Goal: Find specific page/section: Find specific page/section

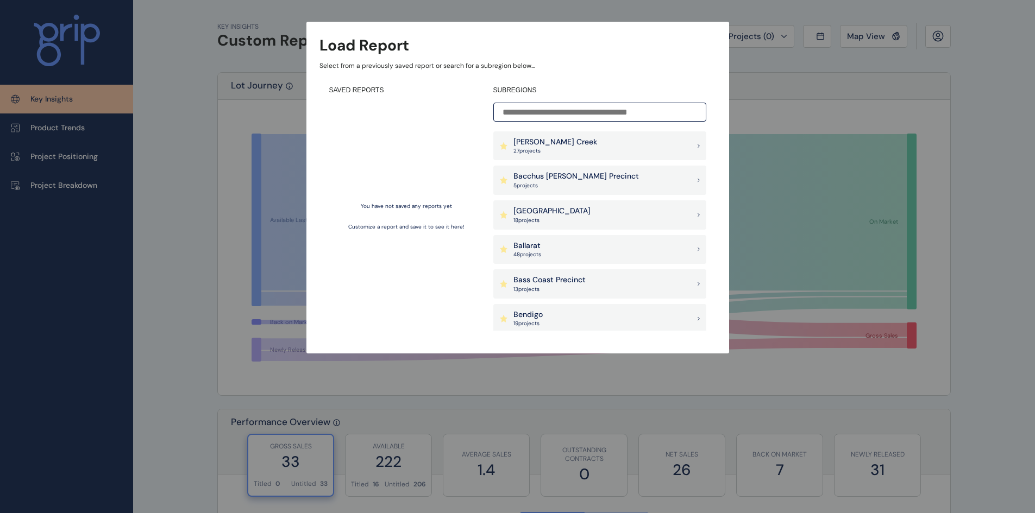
click at [594, 105] on input at bounding box center [599, 112] width 213 height 19
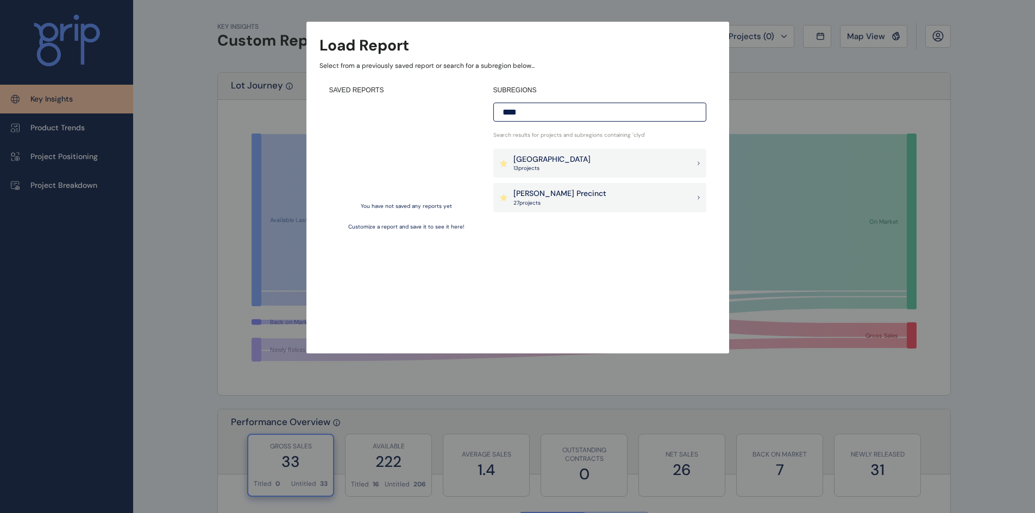
type input "****"
click at [597, 160] on div "Berwick South Precinct 13 project s" at bounding box center [599, 163] width 213 height 29
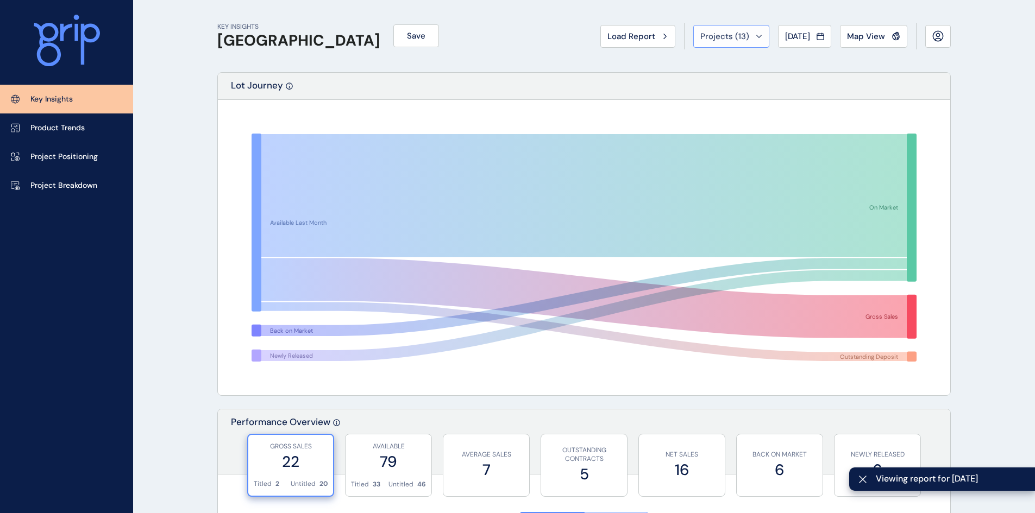
click at [751, 38] on button "Projects ( 13 )" at bounding box center [731, 36] width 76 height 23
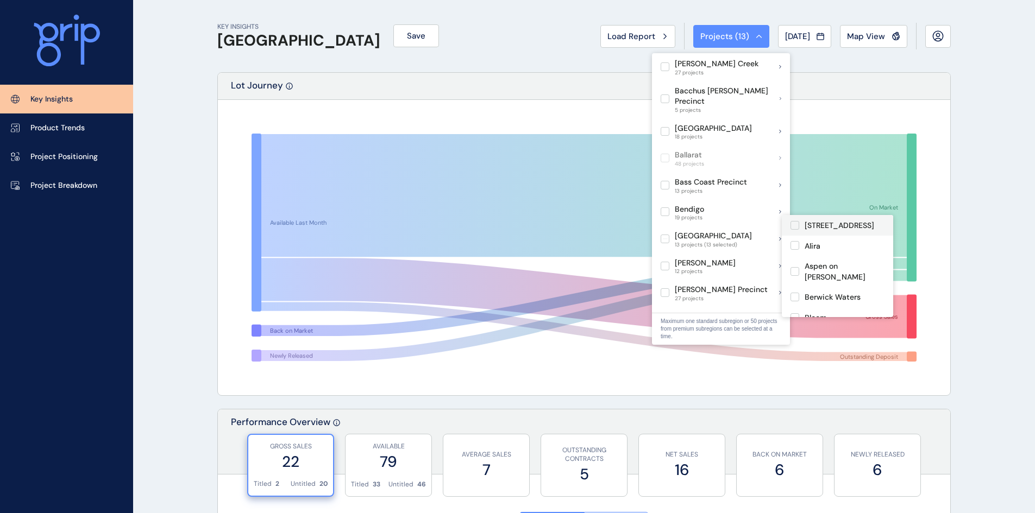
click at [798, 225] on label at bounding box center [795, 225] width 9 height 9
click at [799, 246] on label at bounding box center [795, 245] width 9 height 9
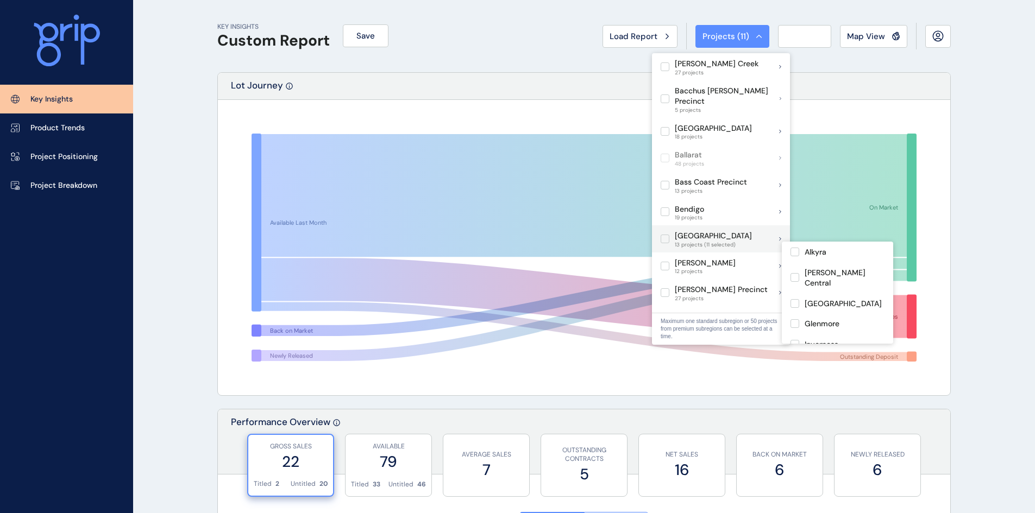
click at [667, 235] on label at bounding box center [665, 239] width 9 height 9
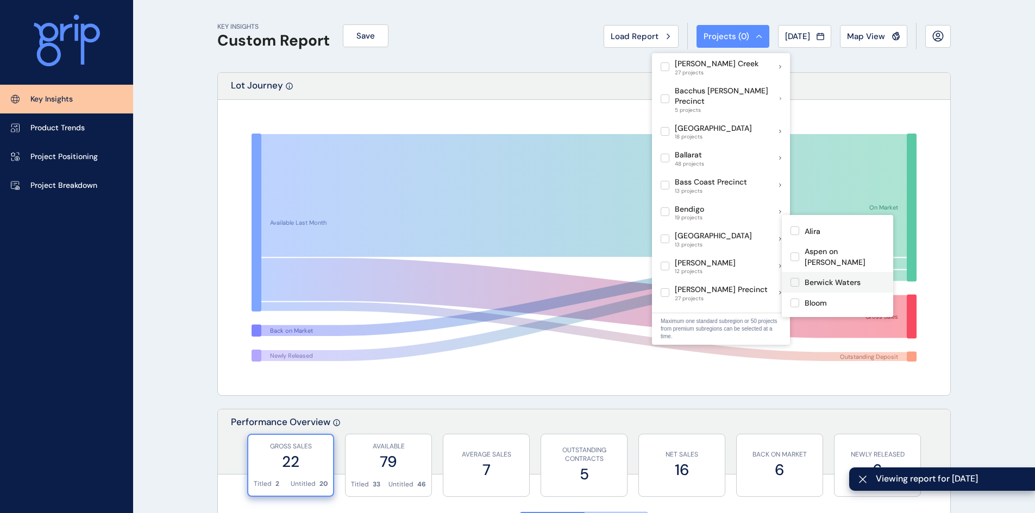
scroll to position [18, 0]
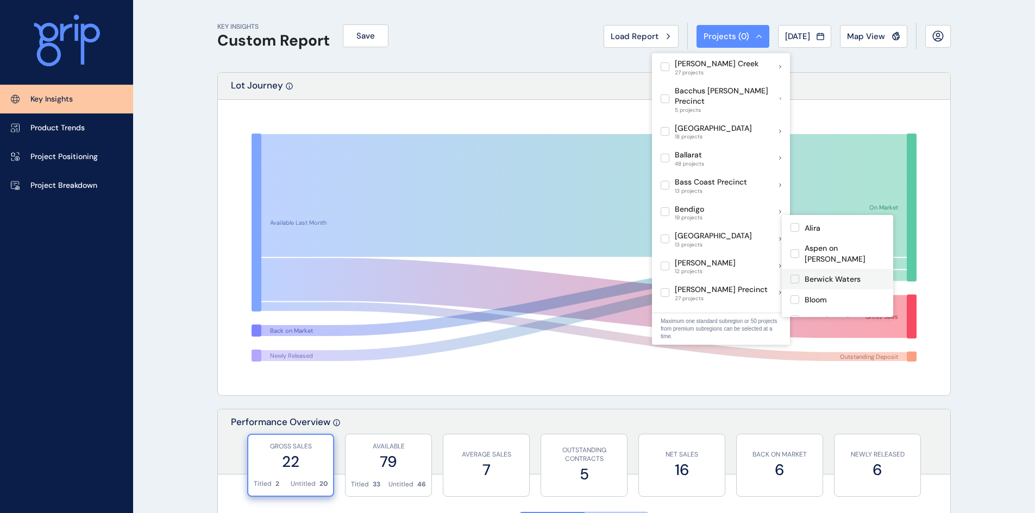
click at [795, 275] on label at bounding box center [795, 279] width 9 height 9
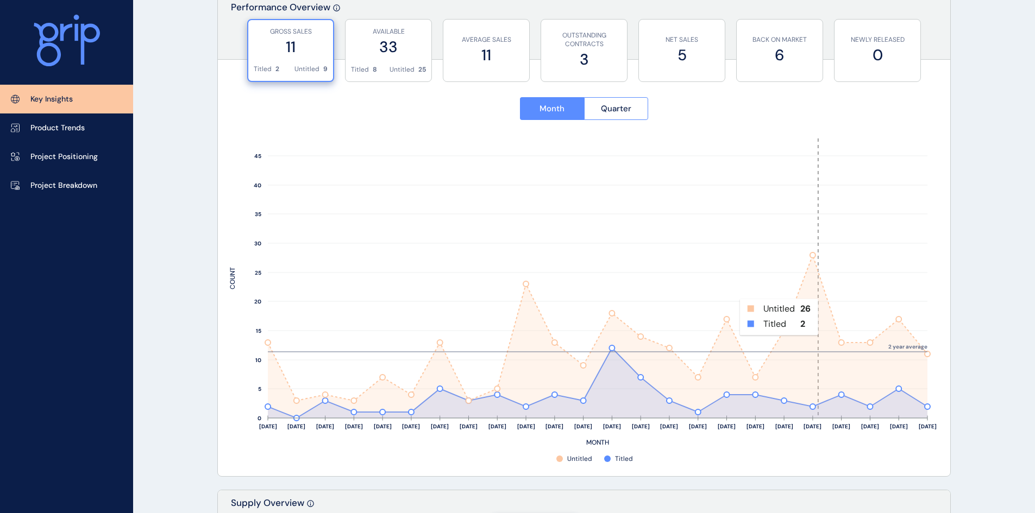
scroll to position [398, 0]
